Goal: Information Seeking & Learning: Learn about a topic

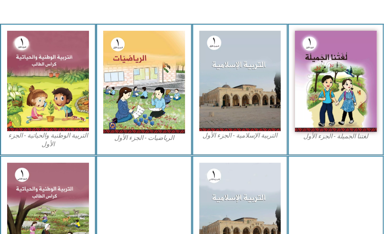
scroll to position [296, 0]
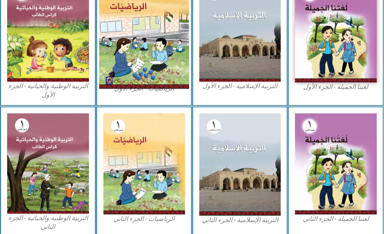
click at [145, 74] on img at bounding box center [144, 32] width 90 height 113
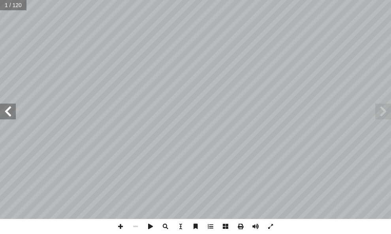
click at [11, 115] on span at bounding box center [8, 112] width 16 height 16
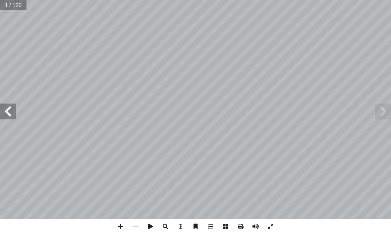
click at [11, 115] on span at bounding box center [8, 112] width 16 height 16
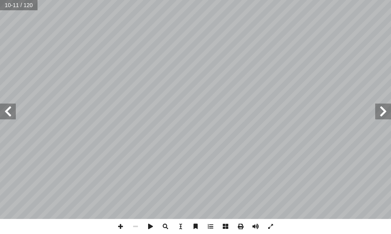
click at [11, 115] on span at bounding box center [8, 112] width 16 height 16
click at [119, 226] on span at bounding box center [120, 226] width 15 height 15
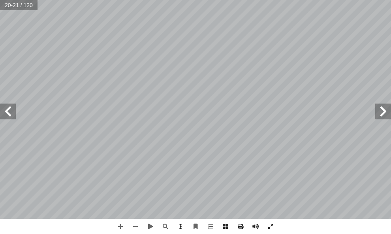
click at [218, 226] on div "16 ــــــــــــــــــــــــــــــــــــــــــــــــــــــــــــــــــــــــــــ…" at bounding box center [195, 117] width 391 height 234
click at [9, 109] on span at bounding box center [8, 112] width 16 height 16
click at [10, 116] on span at bounding box center [8, 112] width 16 height 16
click at [123, 224] on span at bounding box center [120, 226] width 15 height 15
